Goal: Navigation & Orientation: Understand site structure

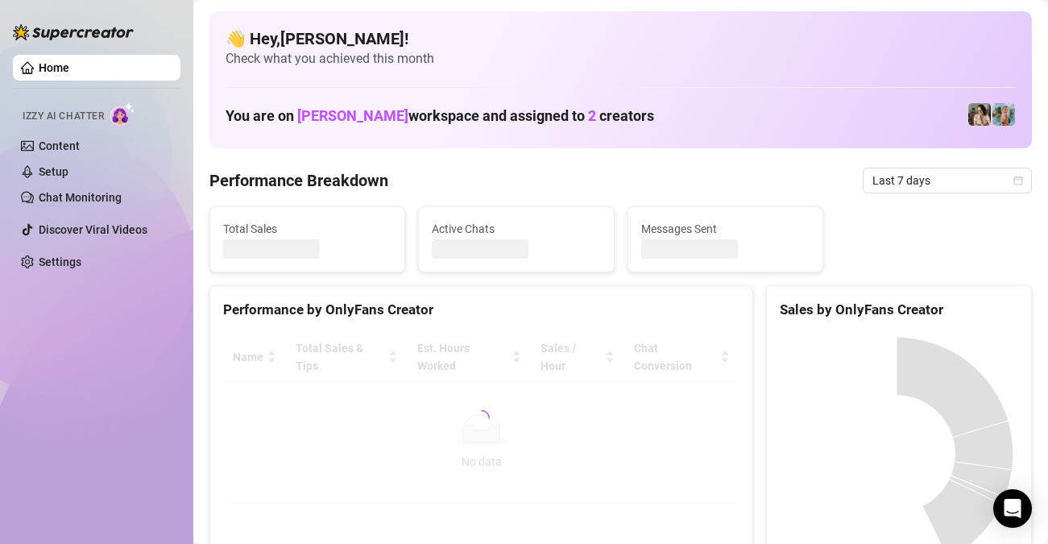
click at [74, 264] on link "Settings" at bounding box center [60, 261] width 43 height 13
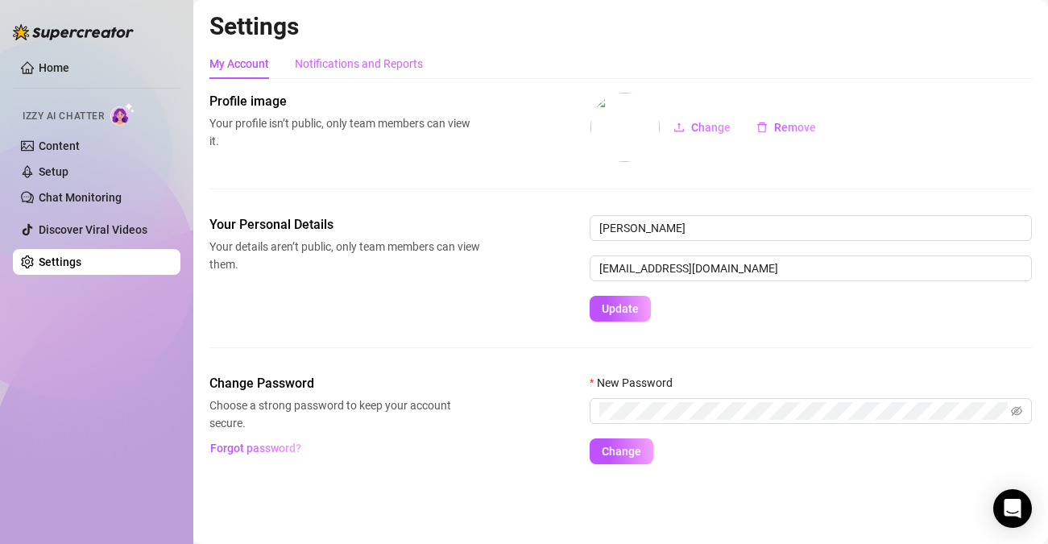
click at [376, 72] on div "Notifications and Reports" at bounding box center [359, 63] width 128 height 31
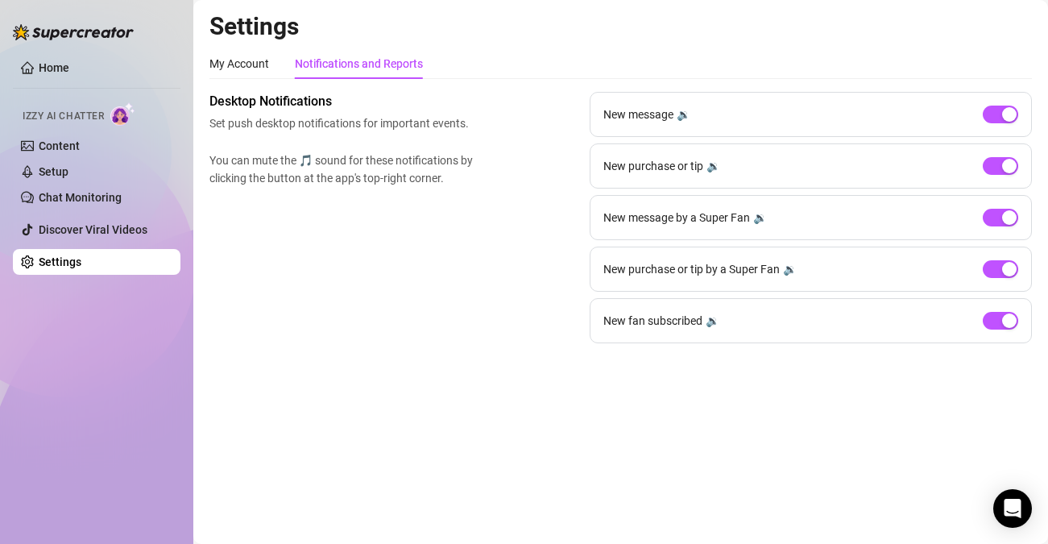
click at [281, 44] on div "Settings My Account Notifications and Reports Profile image Your profile isn’t …" at bounding box center [620, 186] width 822 height 351
click at [246, 51] on div "My Account" at bounding box center [239, 63] width 60 height 31
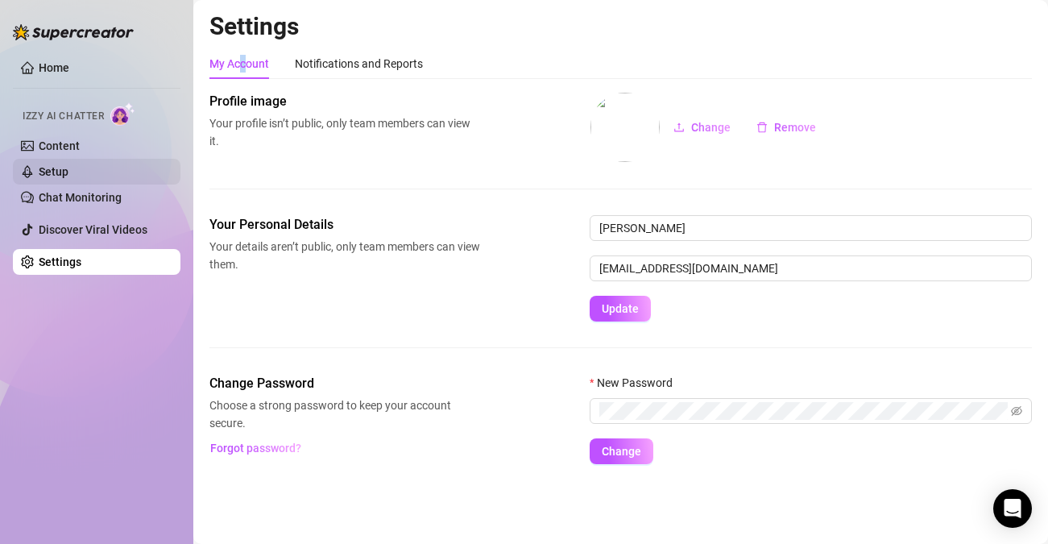
click at [68, 165] on link "Setup" at bounding box center [54, 171] width 30 height 13
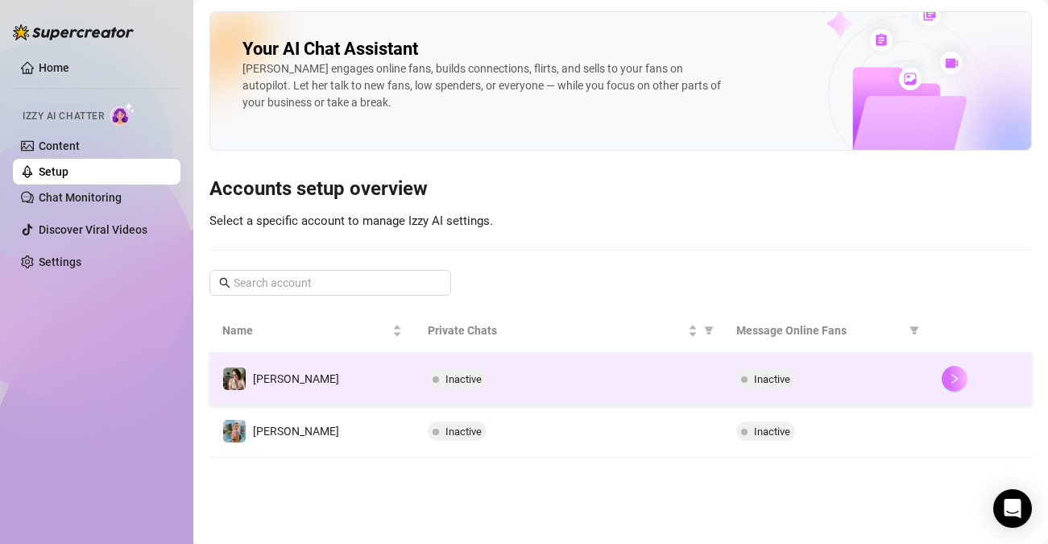
click at [941, 378] on button "button" at bounding box center [954, 379] width 26 height 26
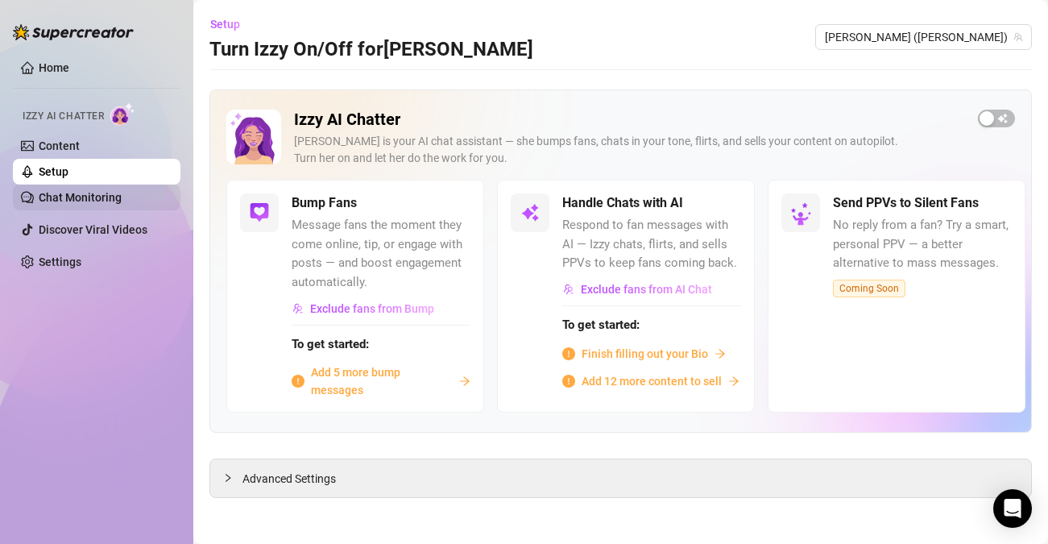
click at [71, 201] on link "Chat Monitoring" at bounding box center [80, 197] width 83 height 13
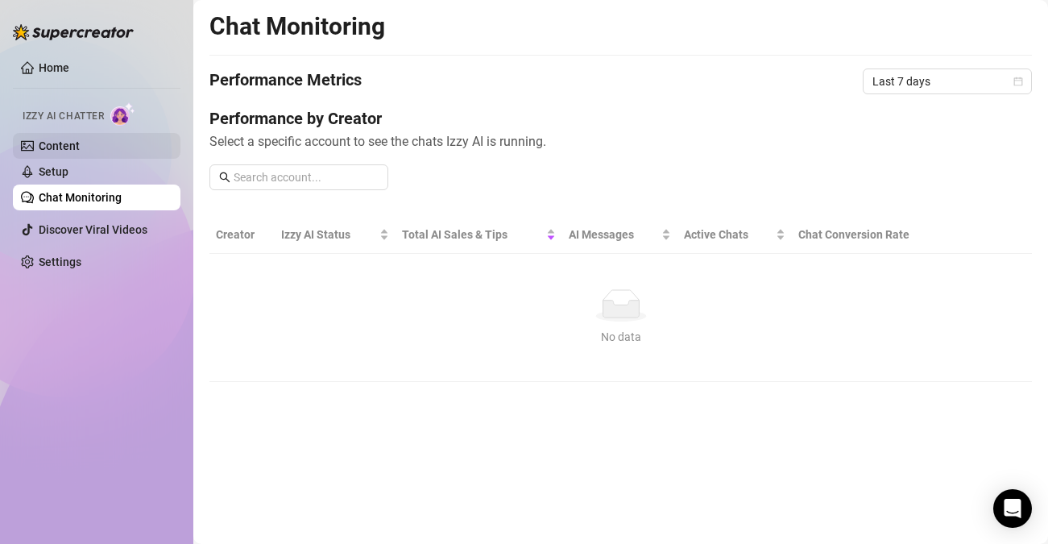
click at [68, 147] on link "Content" at bounding box center [59, 145] width 41 height 13
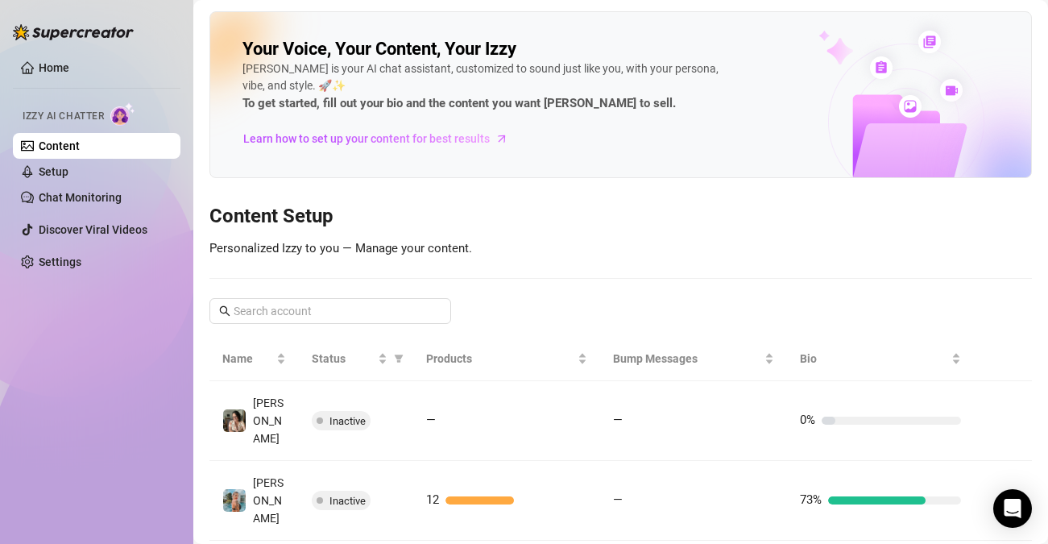
drag, startPoint x: 87, startPoint y: 68, endPoint x: 97, endPoint y: 103, distance: 36.2
click at [69, 67] on link "Home" at bounding box center [54, 67] width 31 height 13
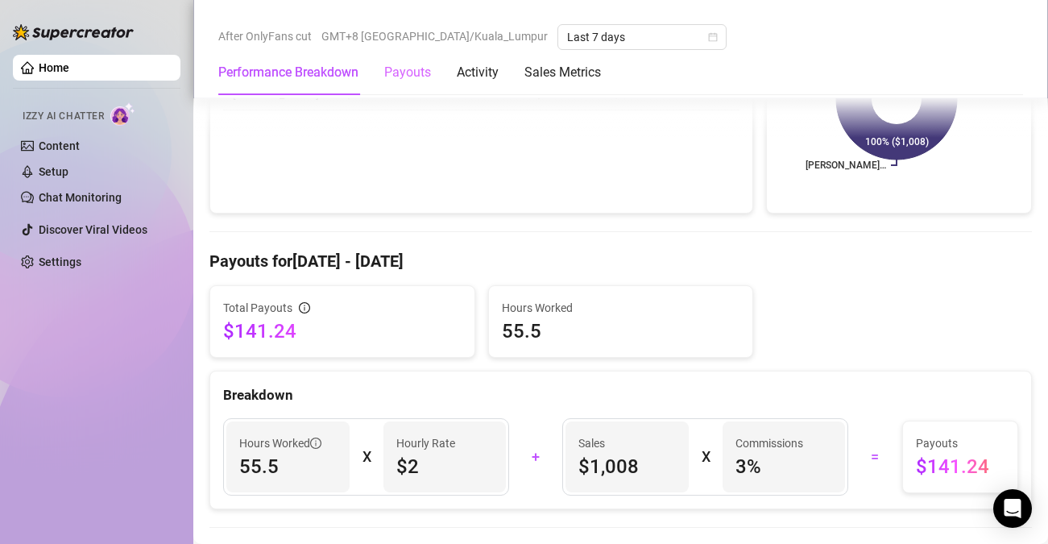
scroll to position [330, 0]
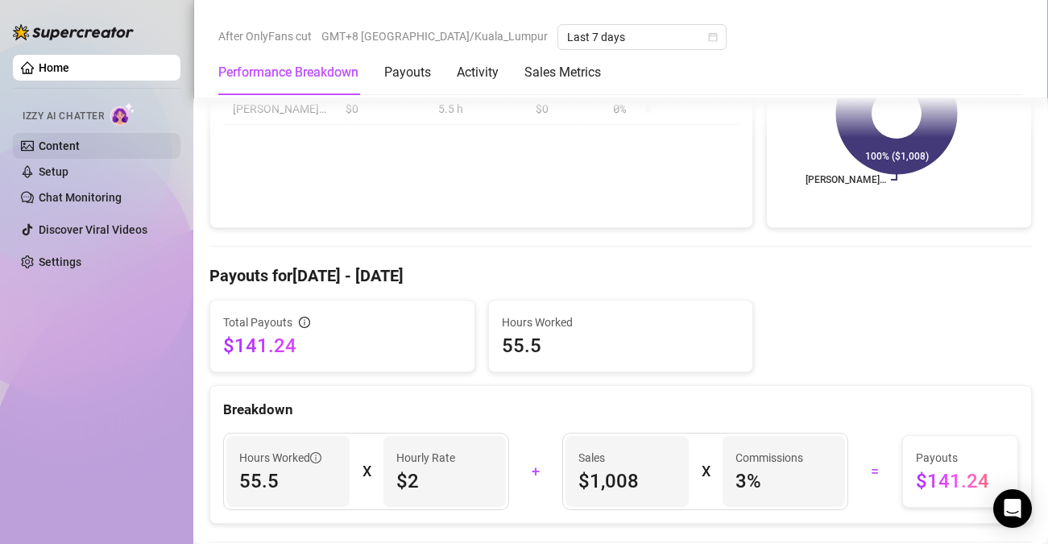
click at [60, 139] on link "Content" at bounding box center [59, 145] width 41 height 13
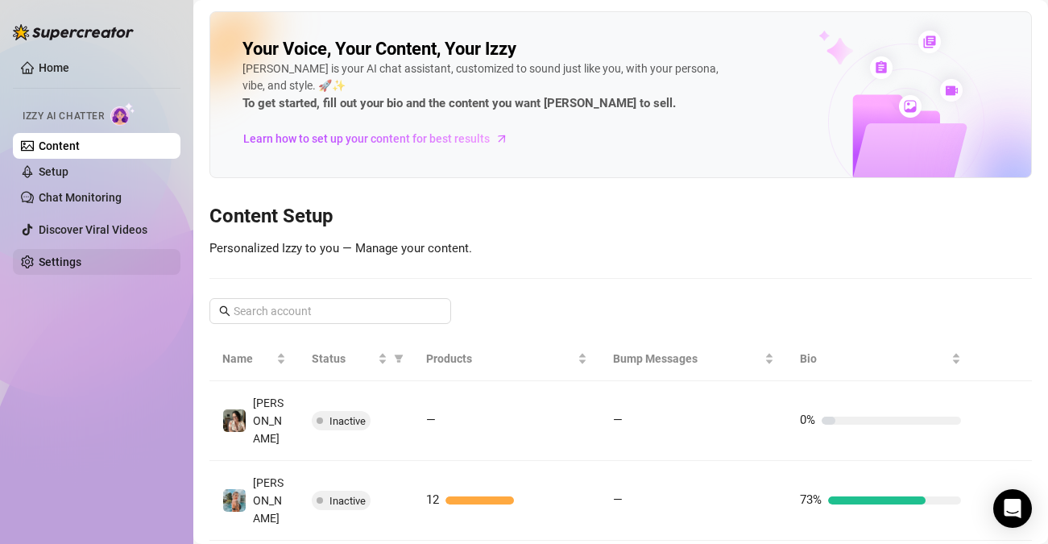
click at [60, 263] on link "Settings" at bounding box center [60, 261] width 43 height 13
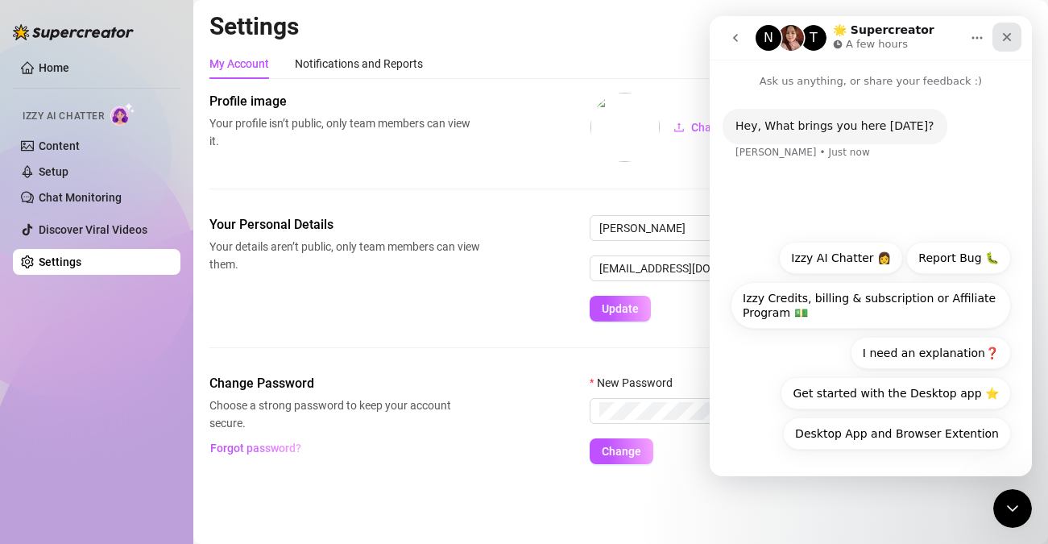
click at [1002, 27] on div "Close" at bounding box center [1006, 37] width 29 height 29
